Goal: Task Accomplishment & Management: Use online tool/utility

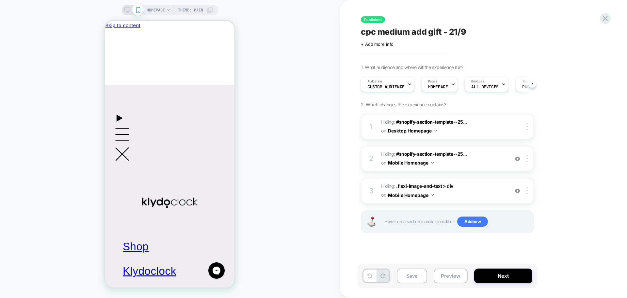
click at [124, 7] on div "HOMEPAGE Theme: MAIN" at bounding box center [170, 10] width 96 height 10
click at [127, 9] on icon at bounding box center [127, 10] width 6 height 6
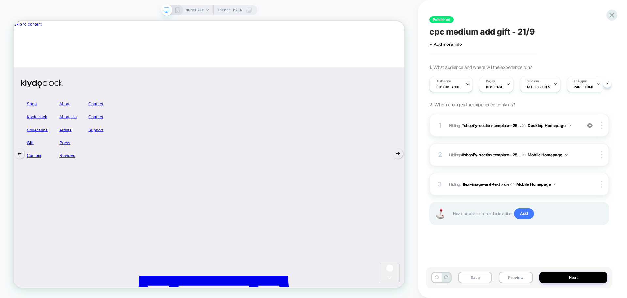
scroll to position [0, 0]
click at [457, 83] on div "Audience Custom Audience" at bounding box center [449, 84] width 39 height 15
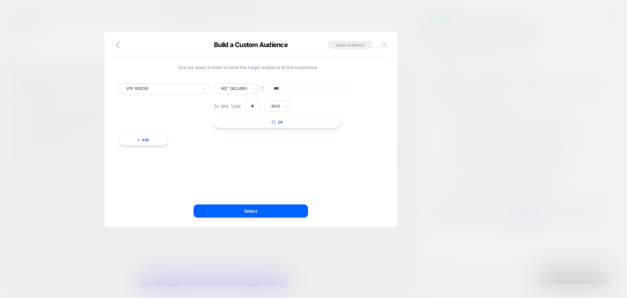
click at [385, 44] on img at bounding box center [385, 45] width 6 height 6
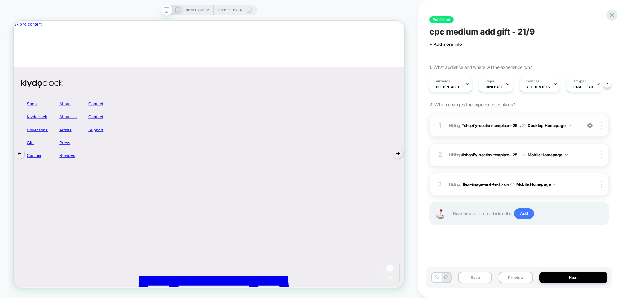
click at [590, 126] on img at bounding box center [590, 126] width 6 height 6
click at [592, 126] on img at bounding box center [590, 126] width 6 height 6
click at [453, 86] on span "Custom Audience" at bounding box center [449, 87] width 26 height 5
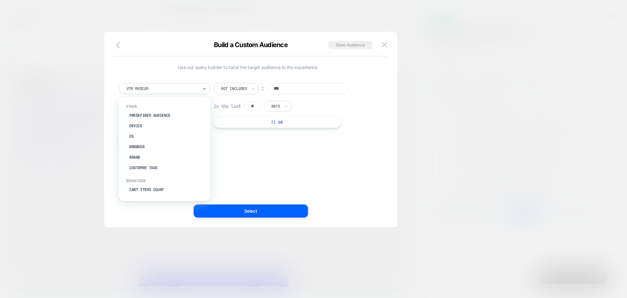
click at [189, 87] on div at bounding box center [162, 89] width 72 height 6
click at [154, 93] on div "UTM Medium" at bounding box center [164, 88] width 91 height 11
click at [183, 92] on div "UTM Medium" at bounding box center [164, 88] width 91 height 11
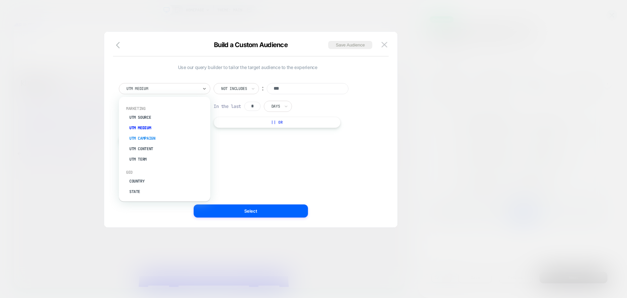
click at [149, 137] on div "UTM Campaign" at bounding box center [167, 138] width 85 height 10
click at [225, 87] on div at bounding box center [223, 89] width 4 height 6
click at [178, 117] on div "UTM Campaign Is ︰ In the last * Days || Or" at bounding box center [247, 105] width 257 height 45
click at [163, 82] on div "UTM Campaign Is ︰ In the last * Days || Or + And" at bounding box center [248, 110] width 264 height 75
click at [162, 88] on div at bounding box center [162, 89] width 72 height 6
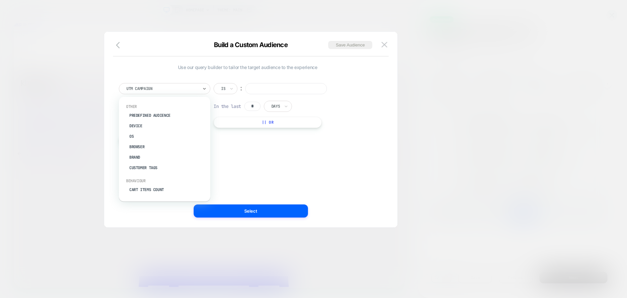
click at [163, 71] on div "Use our query builder to tailor the target audience to the experience option Pr…" at bounding box center [247, 108] width 257 height 88
click at [386, 46] on img at bounding box center [385, 45] width 6 height 6
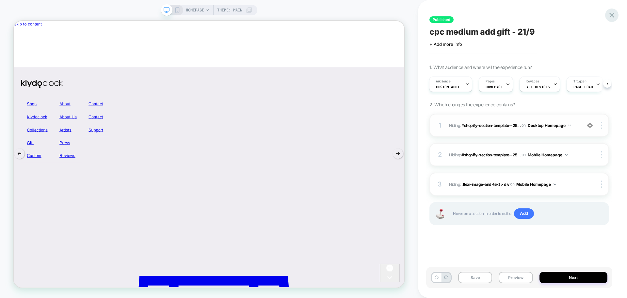
click at [613, 16] on icon at bounding box center [612, 15] width 5 height 5
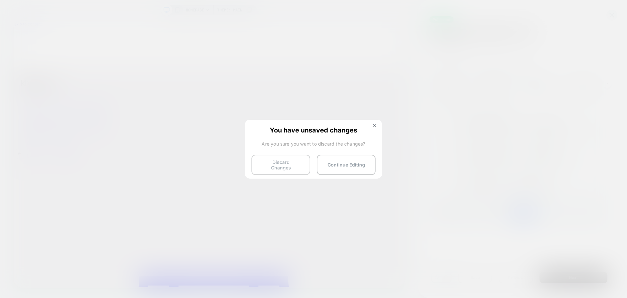
click at [264, 165] on button "Discard Changes" at bounding box center [281, 165] width 59 height 20
